Goal: Find specific page/section: Find specific page/section

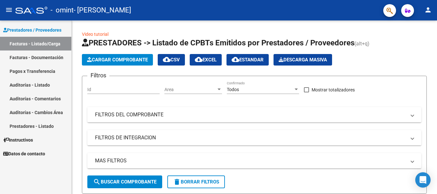
click at [40, 67] on link "Pagos x Transferencia" at bounding box center [35, 71] width 71 height 14
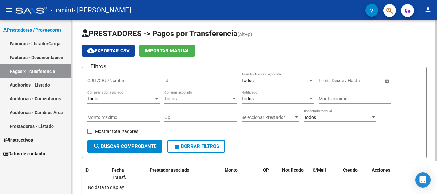
scroll to position [2, 0]
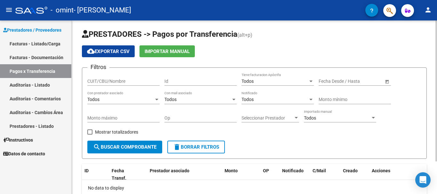
click at [435, 82] on div "PRESTADORES -> Pagos por Transferencia (alt+p) cloud_download Exportar CSV Impo…" at bounding box center [255, 126] width 367 height 214
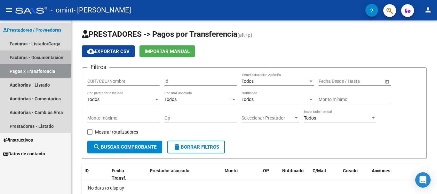
click at [38, 59] on link "Facturas - Documentación" at bounding box center [35, 58] width 71 height 14
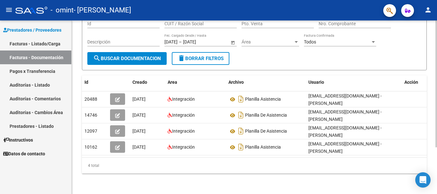
scroll to position [61, 0]
click at [436, 136] on div at bounding box center [436, 130] width 2 height 127
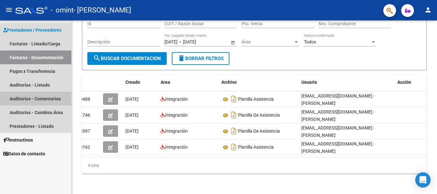
click at [31, 98] on link "Auditorías - Comentarios" at bounding box center [35, 99] width 71 height 14
